Goal: Information Seeking & Learning: Learn about a topic

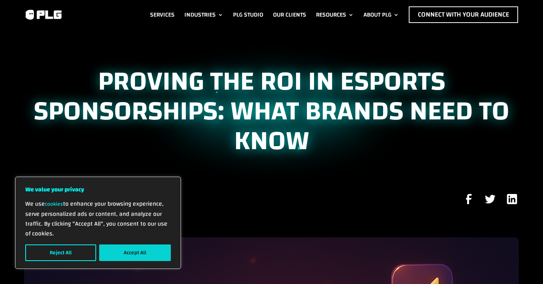
click at [149, 250] on button "Accept All" at bounding box center [135, 253] width 72 height 17
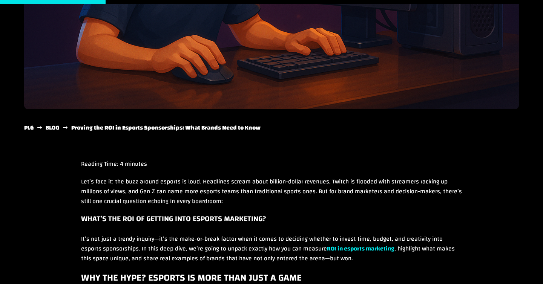
scroll to position [513, 0]
